Goal: Obtain resource: Download file/media

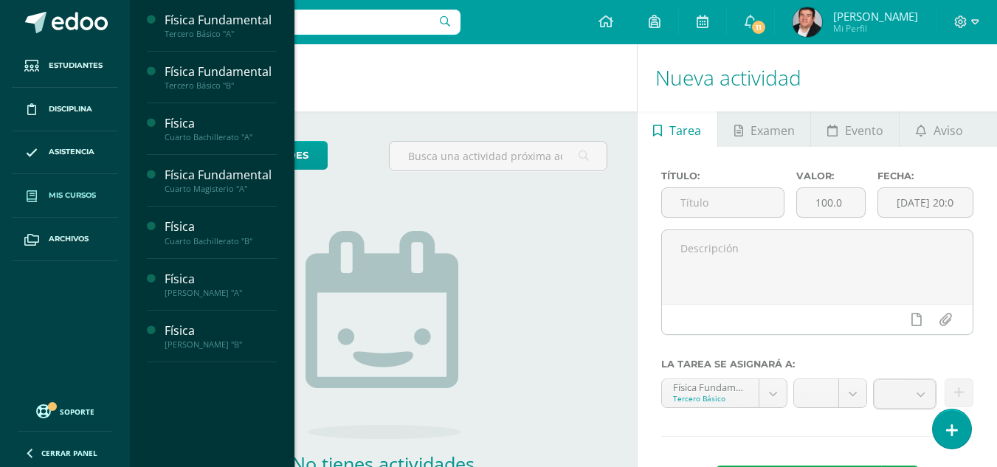
click at [76, 199] on span "Mis cursos" at bounding box center [72, 196] width 47 height 12
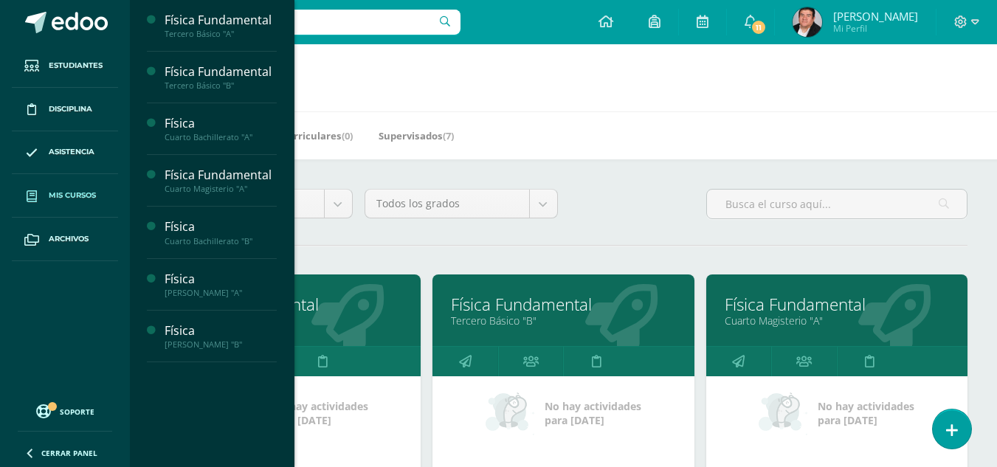
click at [323, 301] on link "Física Fundamental" at bounding box center [290, 304] width 224 height 23
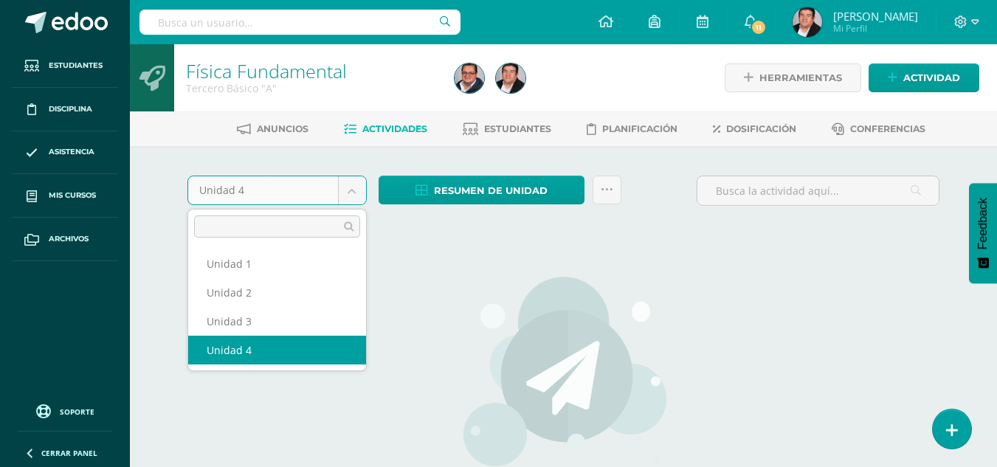
click at [289, 198] on body "Estudiantes Disciplina Asistencia Mis cursos Archivos Soporte Centro de ayuda Ú…" at bounding box center [498, 317] width 997 height 634
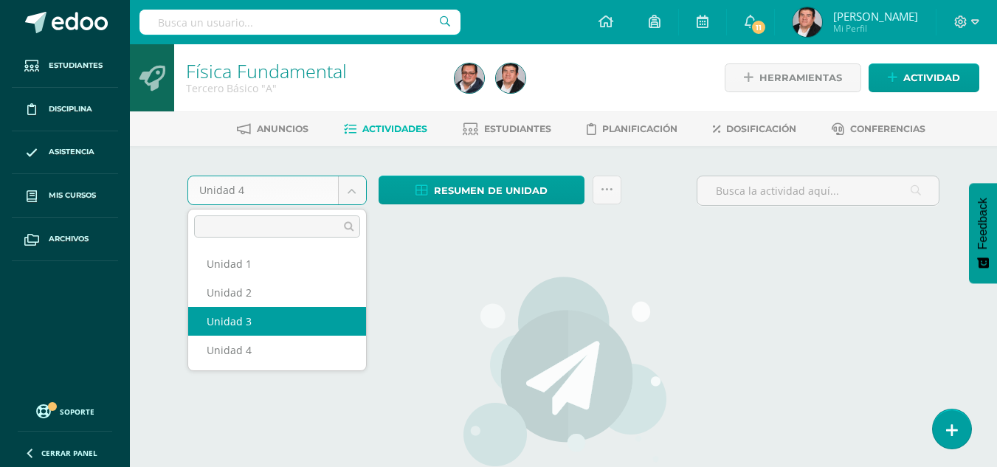
select select "Unidad 3"
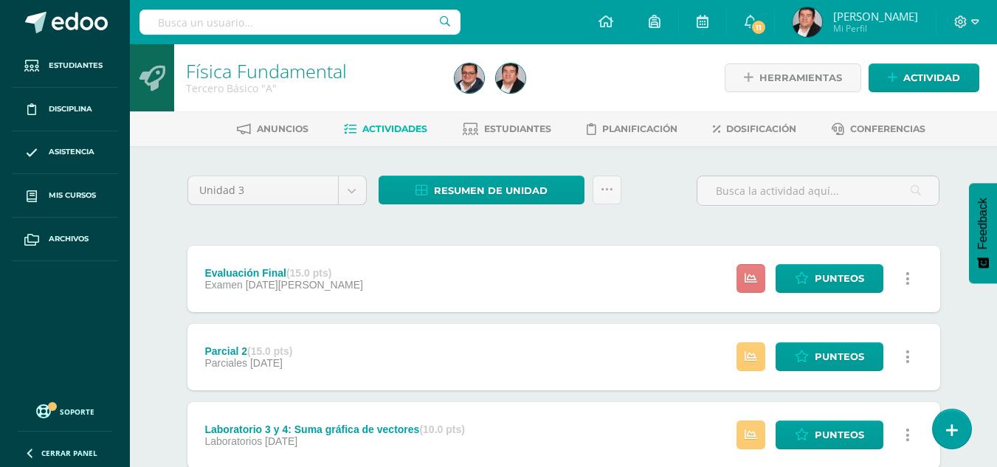
click at [762, 277] on link at bounding box center [751, 278] width 29 height 29
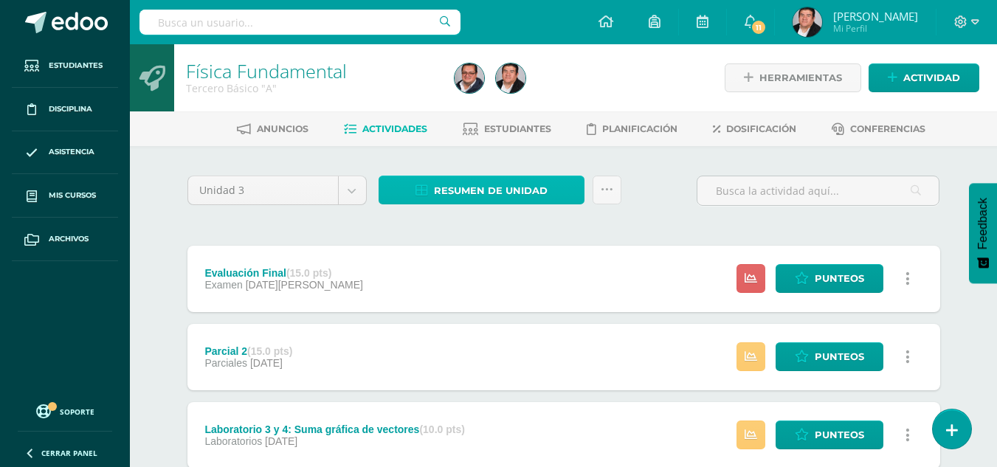
click at [501, 199] on span "Resumen de unidad" at bounding box center [491, 190] width 114 height 27
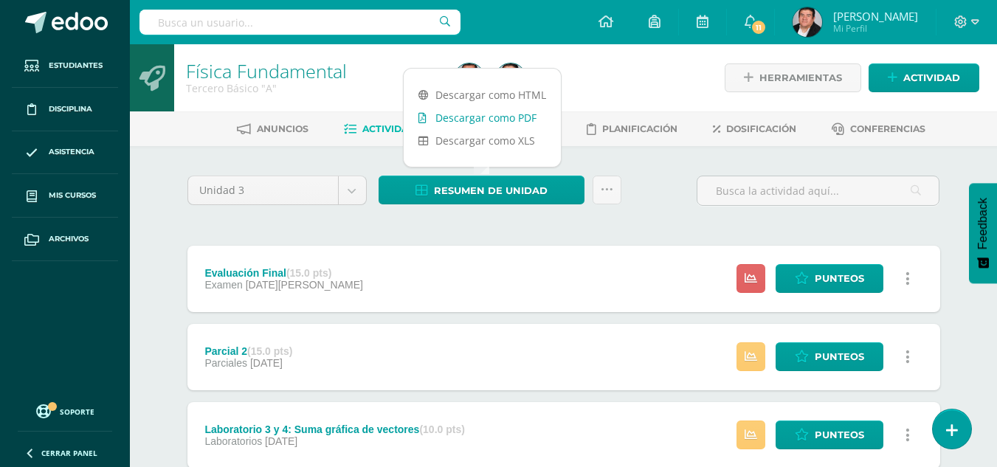
click at [486, 121] on link "Descargar como PDF" at bounding box center [482, 117] width 157 height 23
